Goal: Check status: Check status

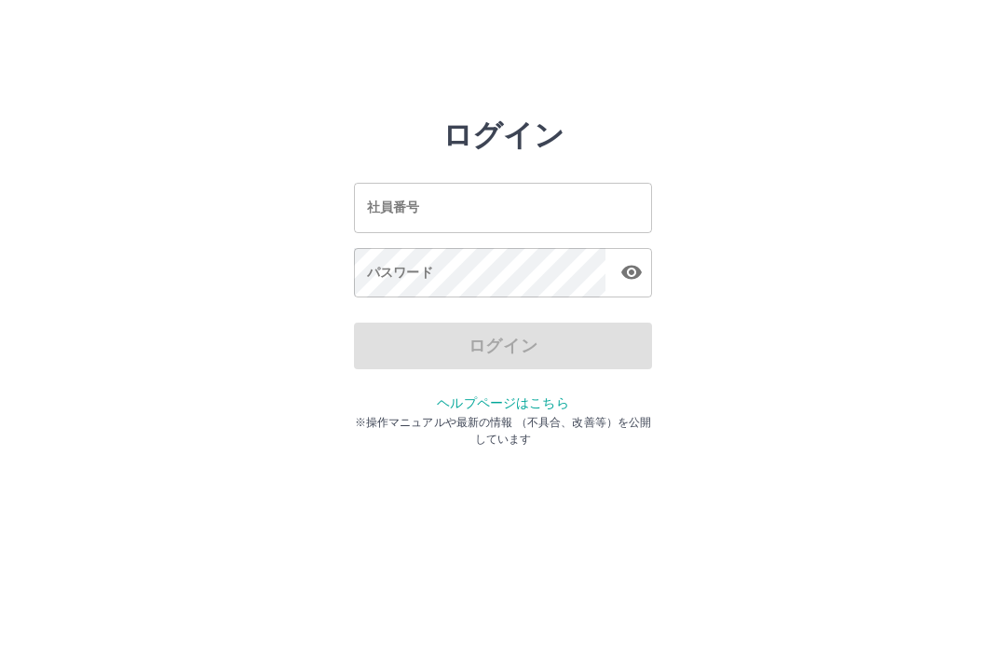
click at [370, 210] on div "社員番号 社員番号" at bounding box center [503, 207] width 298 height 49
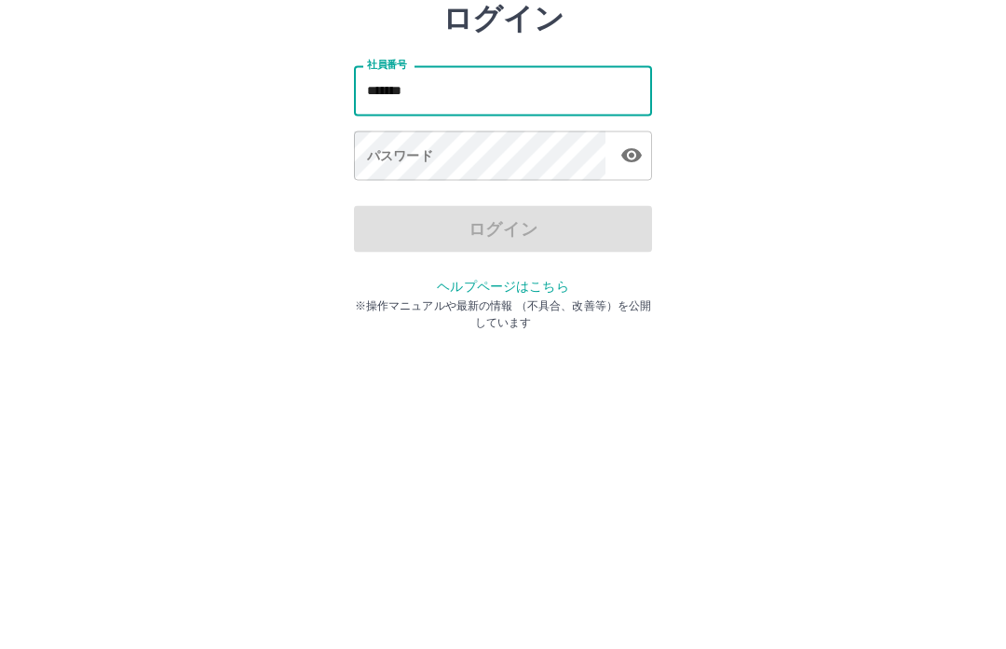
type input "*******"
click at [387, 248] on div "パスワード パスワード" at bounding box center [503, 274] width 298 height 52
click at [375, 248] on div "パスワード パスワード" at bounding box center [503, 274] width 298 height 52
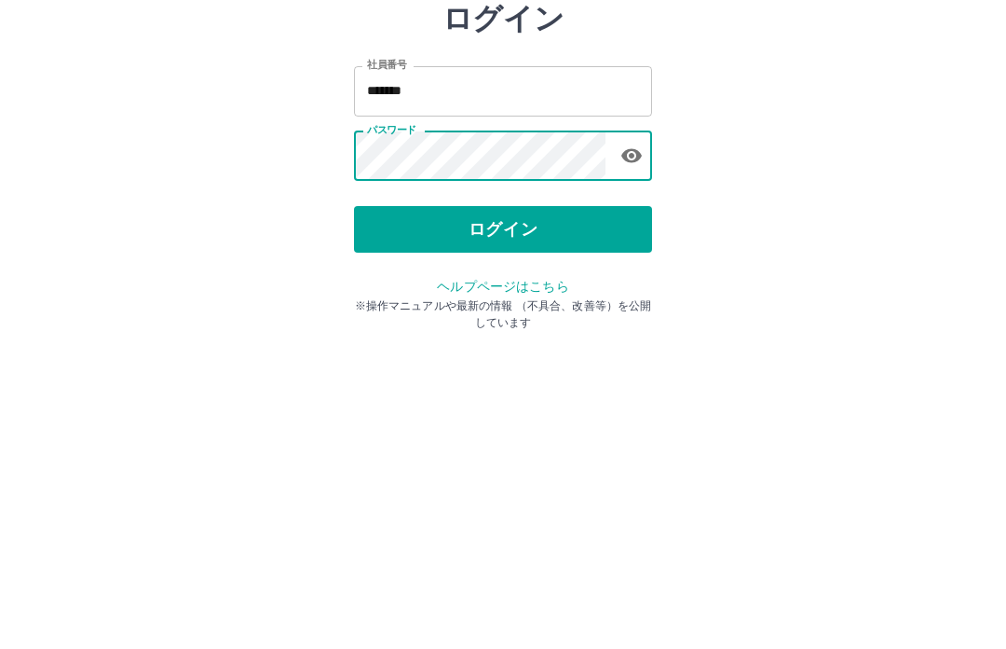
click at [497, 322] on button "ログイン" at bounding box center [503, 345] width 298 height 47
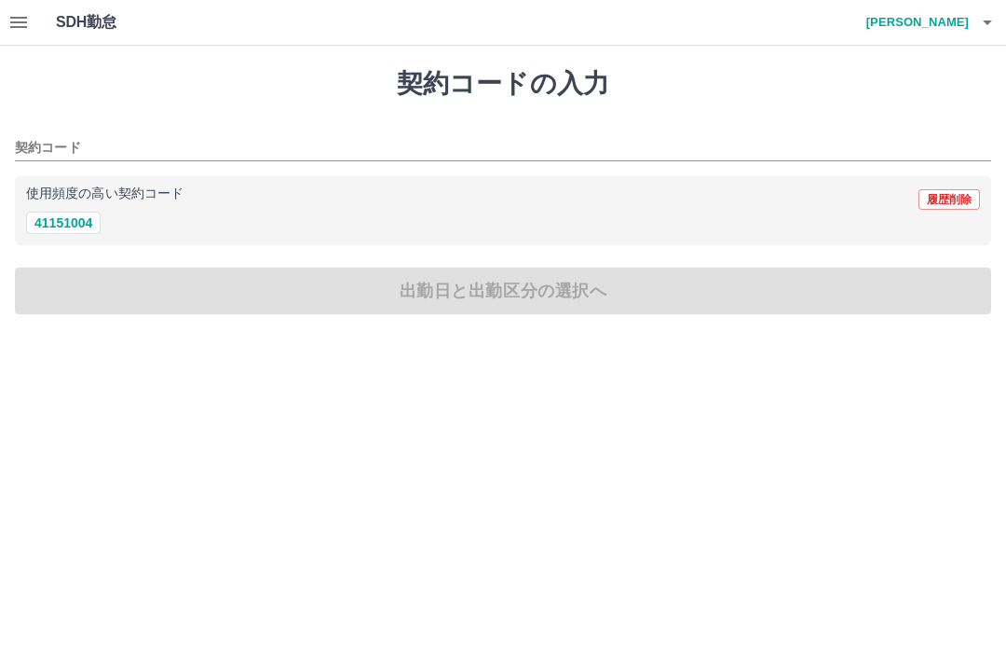
click at [24, 17] on icon "button" at bounding box center [18, 22] width 17 height 11
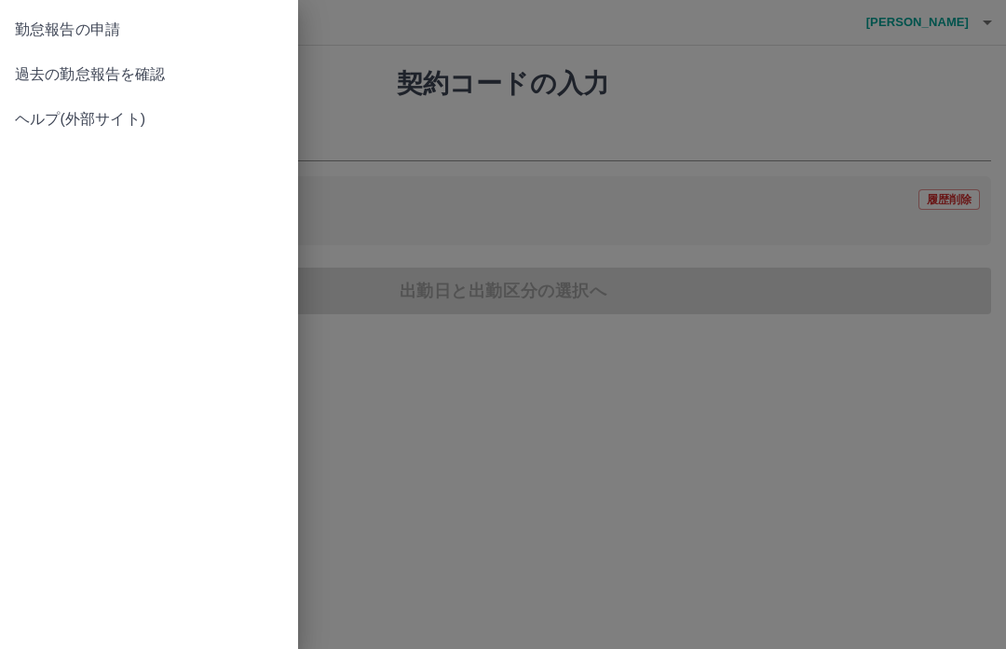
click at [165, 67] on span "過去の勤怠報告を確認" at bounding box center [149, 74] width 268 height 22
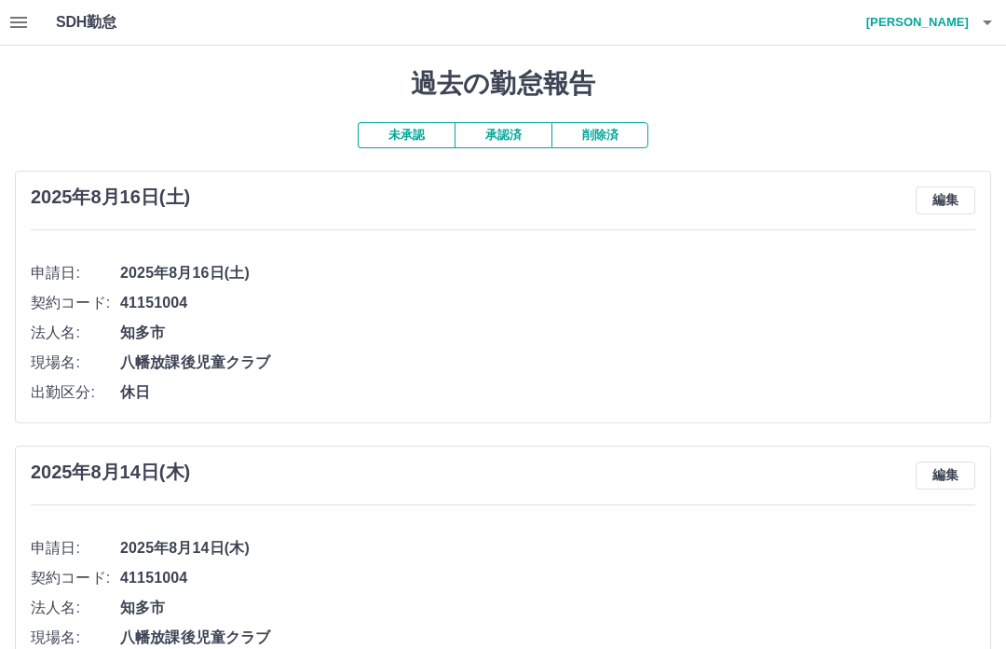
click at [503, 132] on button "承認済" at bounding box center [503, 135] width 97 height 26
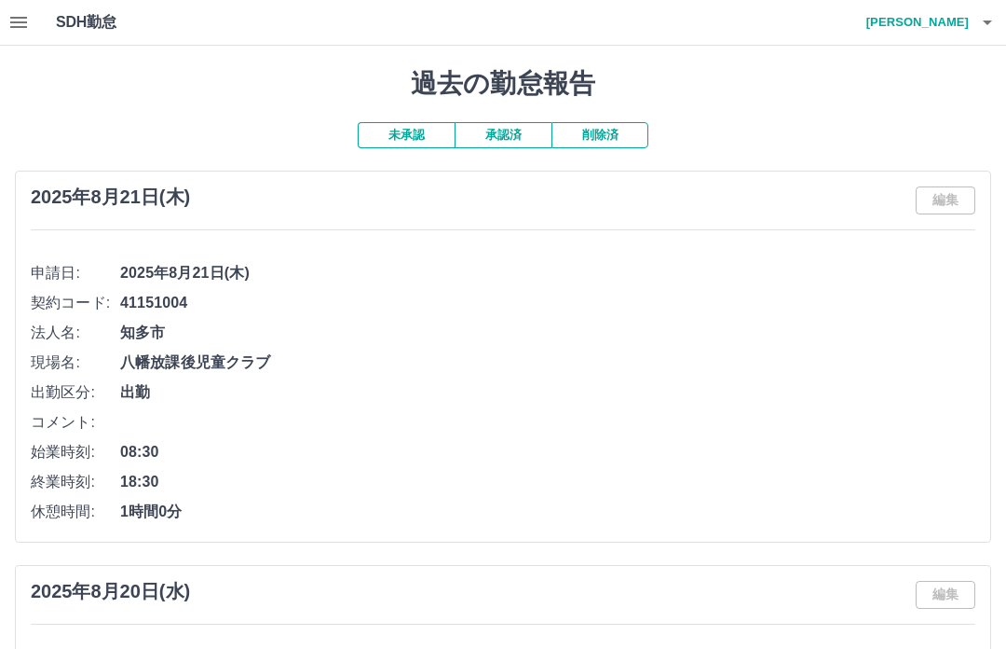
click at [390, 128] on button "未承認" at bounding box center [406, 135] width 97 height 26
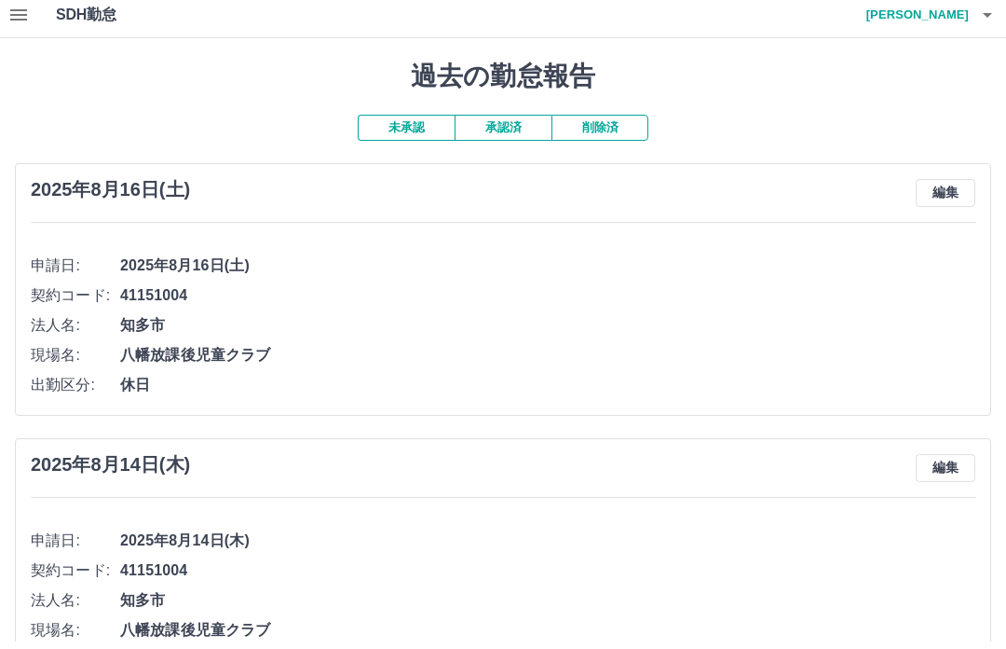
scroll to position [5, 0]
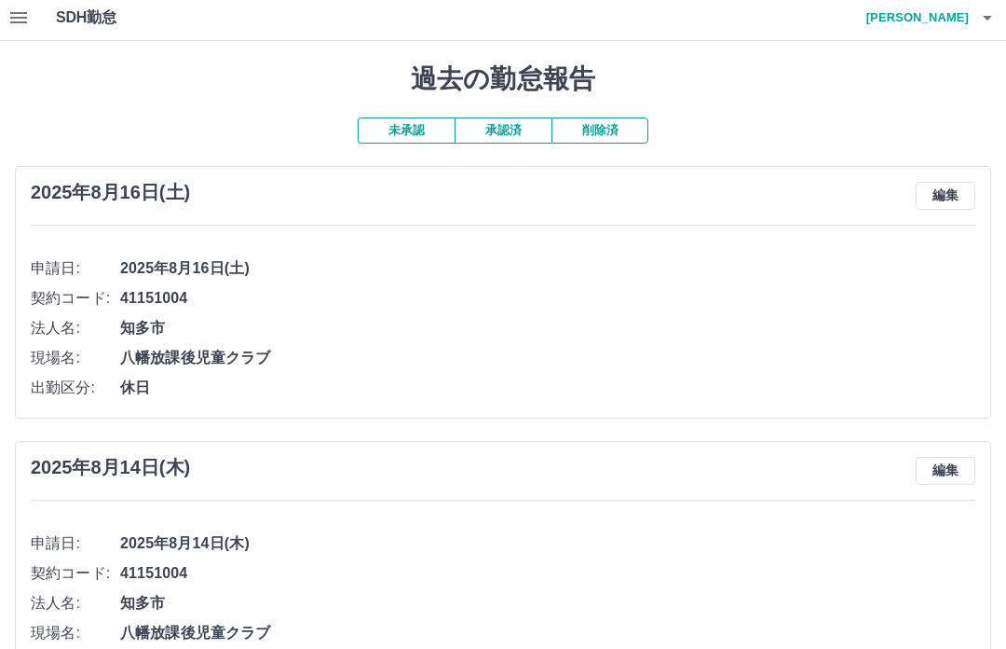
click at [399, 124] on button "未承認" at bounding box center [406, 130] width 97 height 26
click at [493, 121] on button "承認済" at bounding box center [503, 130] width 97 height 26
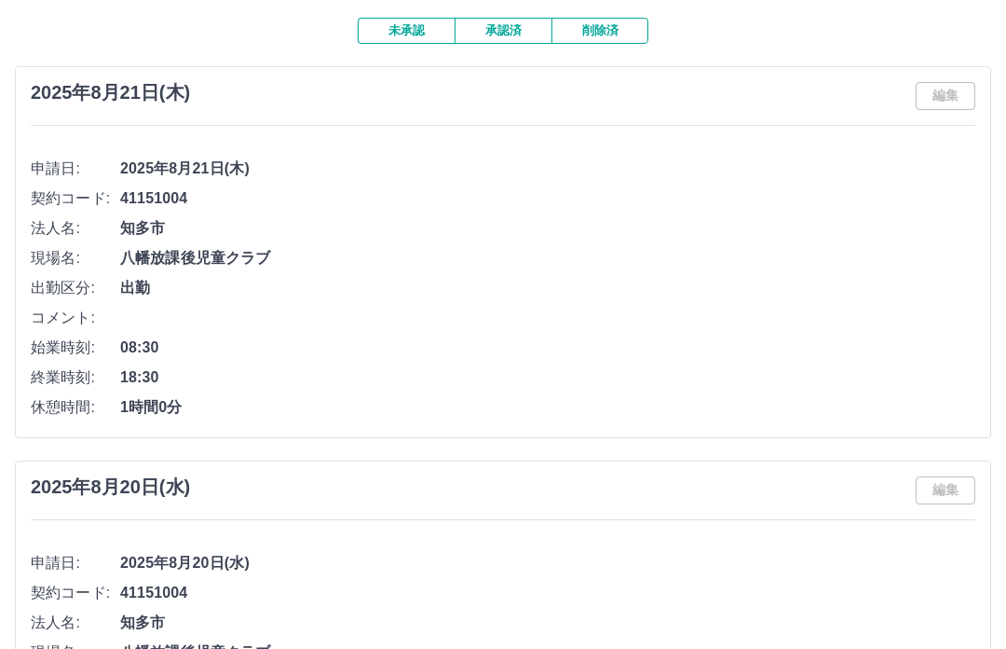
scroll to position [0, 0]
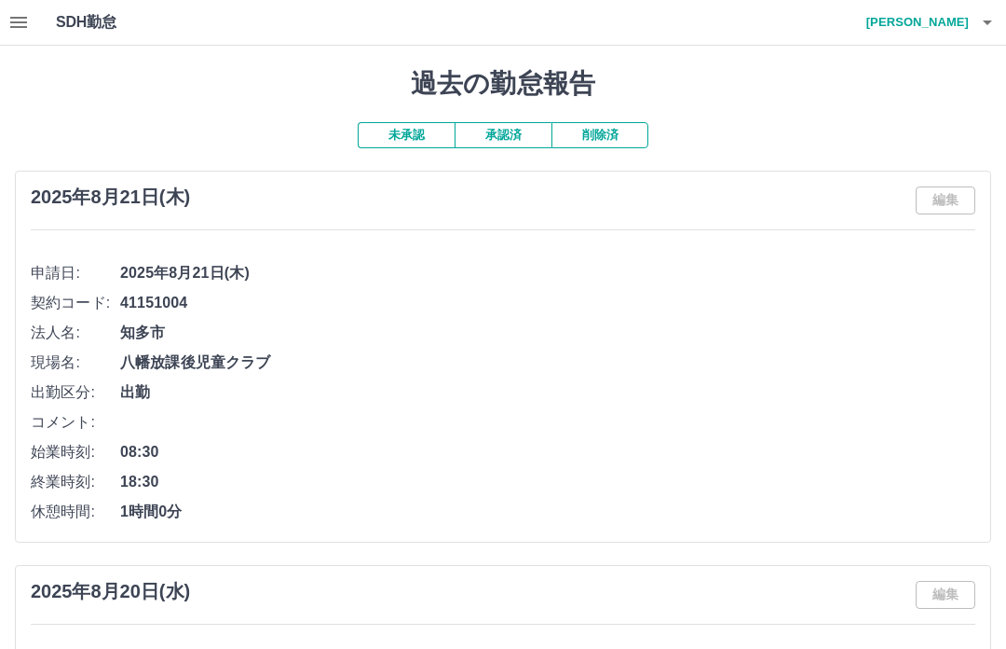
click at [997, 21] on icon "button" at bounding box center [988, 22] width 22 height 22
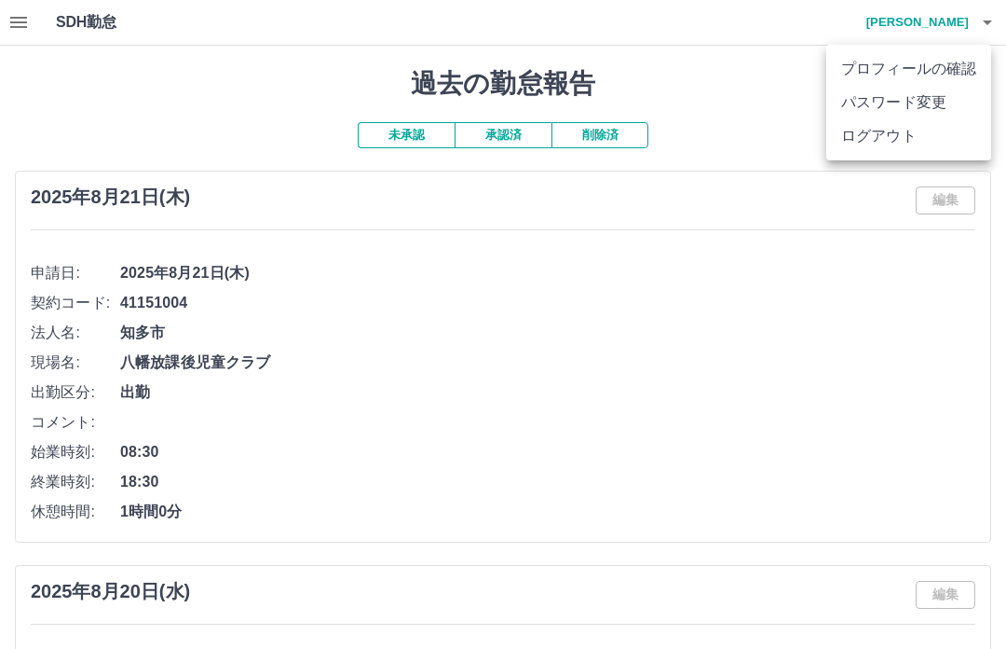
click at [881, 144] on li "ログアウト" at bounding box center [909, 136] width 165 height 34
